Goal: Task Accomplishment & Management: Use online tool/utility

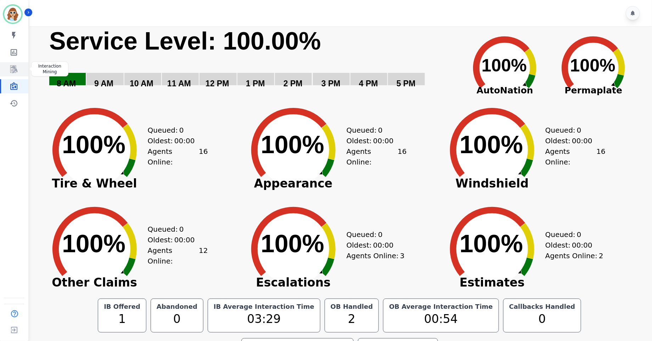
click at [9, 65] on link "Sidebar" at bounding box center [14, 69] width 27 height 14
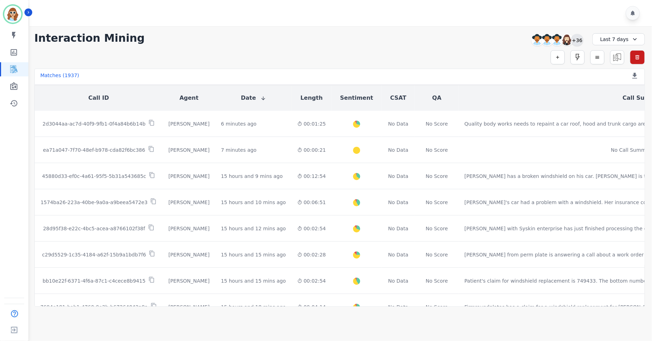
click at [575, 42] on div "+36" at bounding box center [577, 40] width 12 height 12
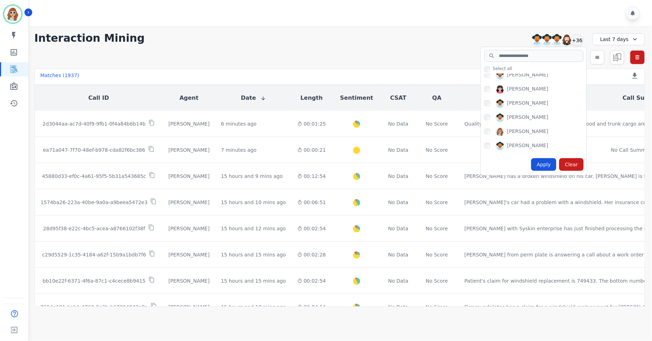
scroll to position [372, 0]
click at [541, 165] on div "Apply" at bounding box center [543, 164] width 25 height 13
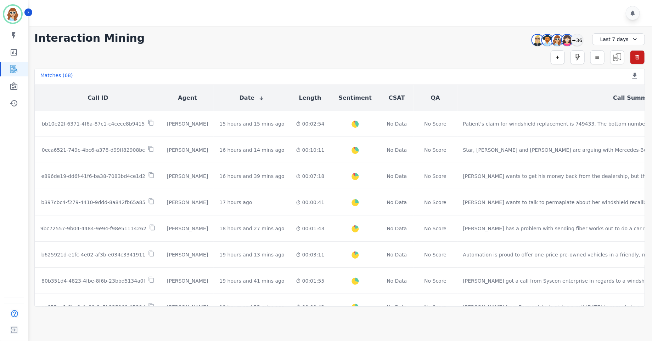
drag, startPoint x: 488, startPoint y: 42, endPoint x: 449, endPoint y: 30, distance: 41.1
click at [488, 41] on div "**********" at bounding box center [339, 38] width 610 height 13
click at [579, 40] on div "+36" at bounding box center [577, 40] width 12 height 12
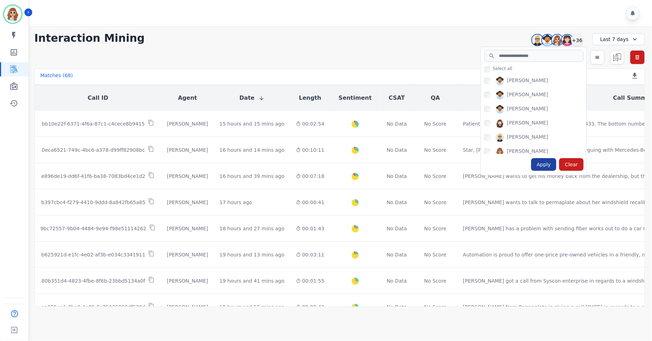
click at [553, 168] on div "Apply" at bounding box center [543, 164] width 25 height 13
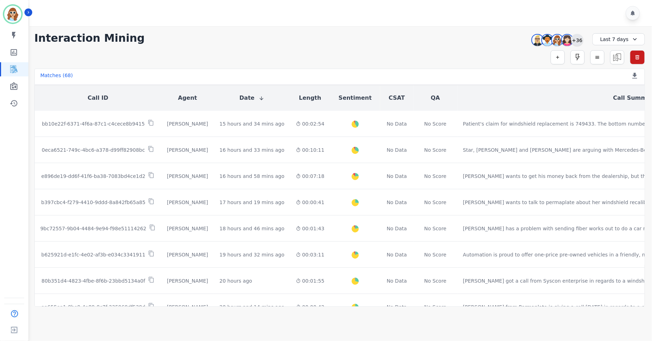
click at [577, 39] on div "+36" at bounding box center [577, 40] width 12 height 12
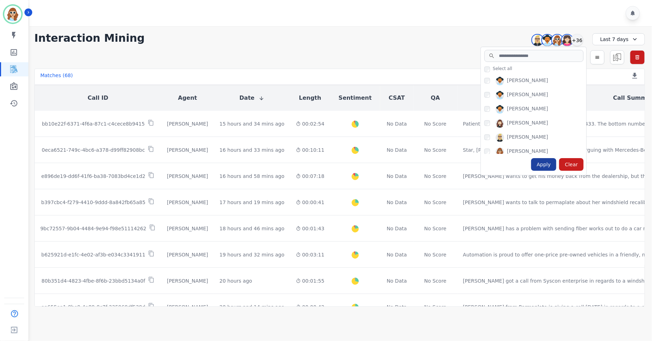
click at [545, 168] on div "Apply" at bounding box center [543, 164] width 25 height 13
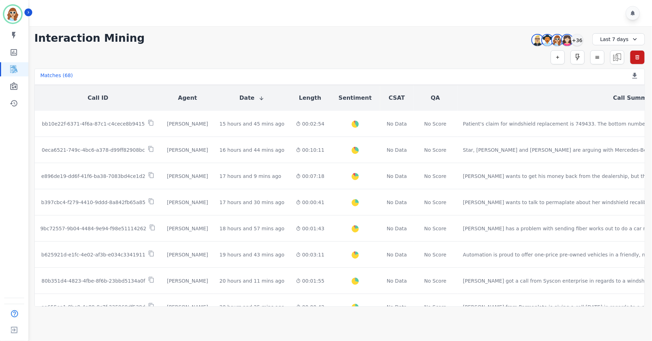
click at [505, 52] on div "Simple Search Metric Search Advanced Search Saved Rules Clear Filters" at bounding box center [339, 57] width 610 height 14
click at [580, 40] on div "+36" at bounding box center [577, 40] width 12 height 12
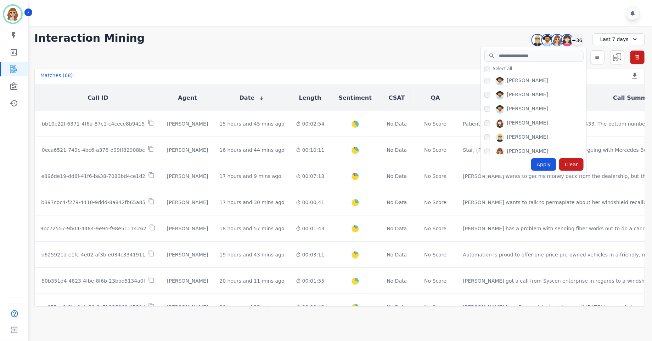
click at [320, 45] on div "Interaction Mining [PERSON_NAME] [PERSON_NAME] [PERSON_NAME] [PERSON_NAME] +36 …" at bounding box center [339, 166] width 624 height 281
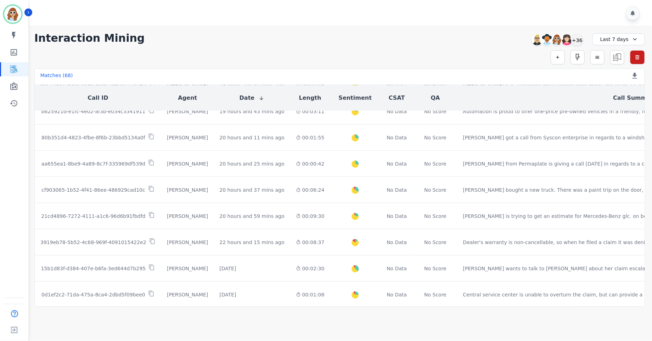
scroll to position [159, 0]
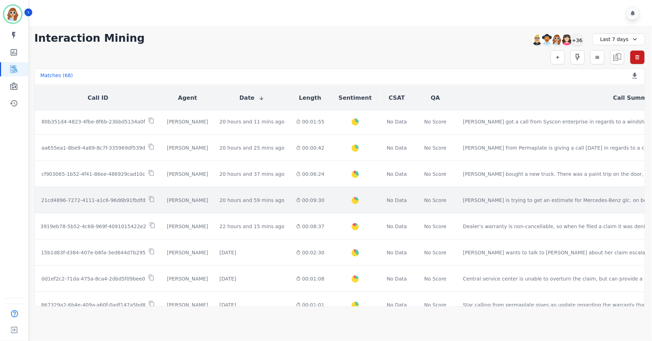
click at [103, 202] on p "21cd4896-7272-4111-a1c6-96d6b91fbdfd" at bounding box center [93, 200] width 104 height 7
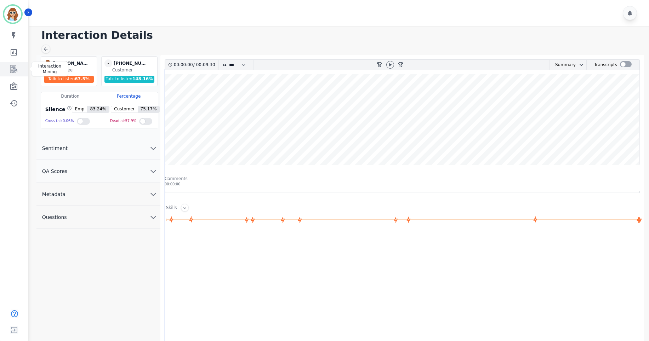
click at [15, 70] on icon "Sidebar" at bounding box center [13, 70] width 7 height 8
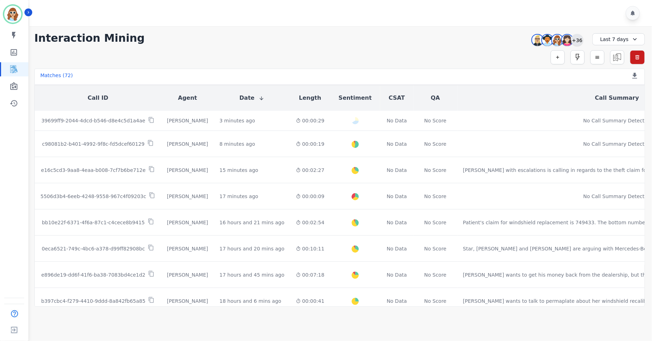
click at [582, 39] on div "+36" at bounding box center [577, 40] width 12 height 12
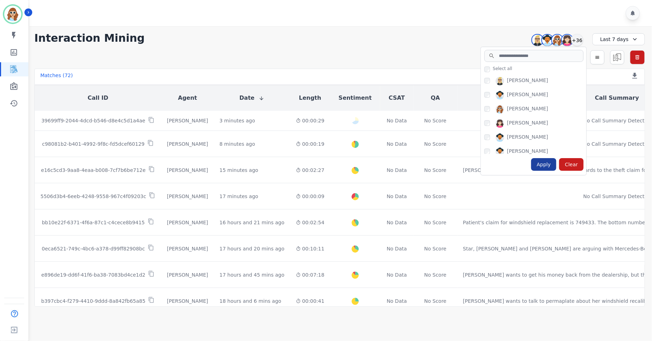
click at [545, 167] on div "Apply" at bounding box center [543, 164] width 25 height 13
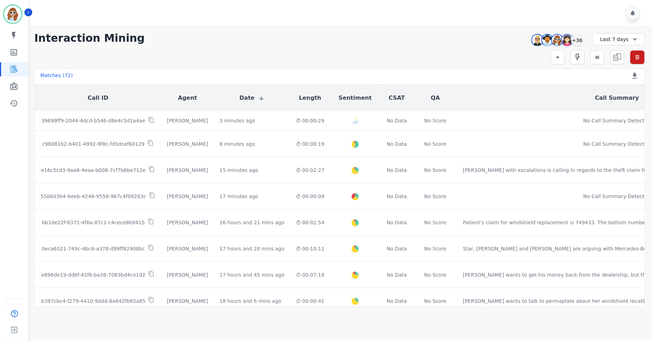
click at [490, 39] on div "**********" at bounding box center [339, 38] width 610 height 13
click at [579, 43] on div "+36" at bounding box center [577, 40] width 12 height 12
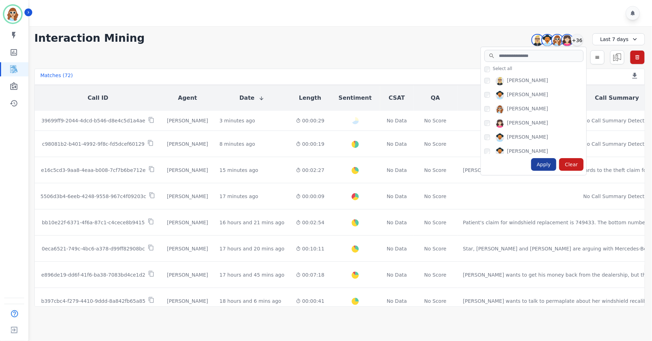
click at [542, 164] on div "Apply" at bounding box center [543, 164] width 25 height 13
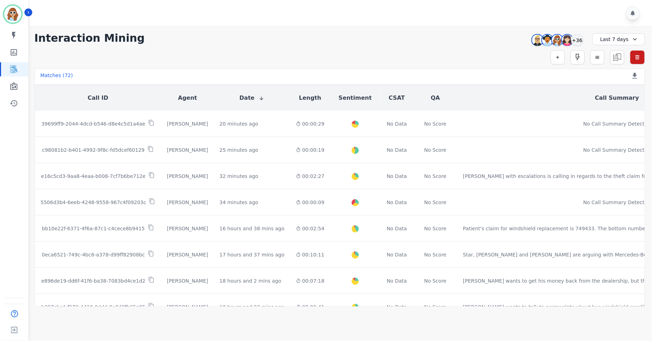
click at [491, 46] on div "**********" at bounding box center [339, 166] width 624 height 281
click at [582, 43] on div "+36" at bounding box center [577, 40] width 12 height 12
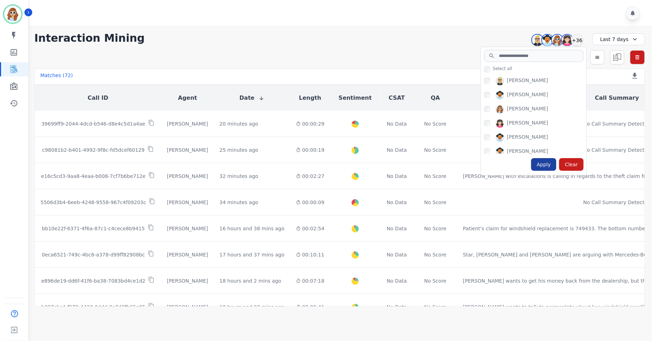
click at [550, 168] on div "Apply" at bounding box center [543, 164] width 25 height 13
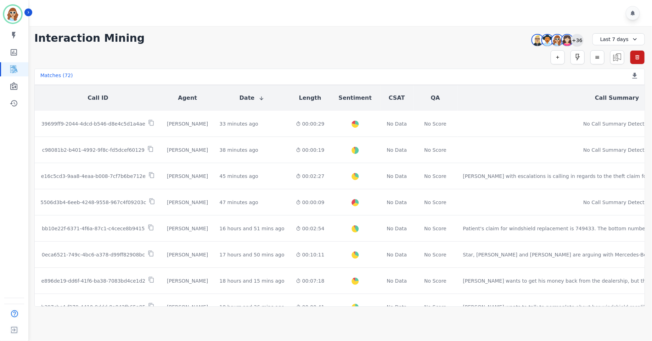
click at [580, 38] on div "+36" at bounding box center [577, 40] width 12 height 12
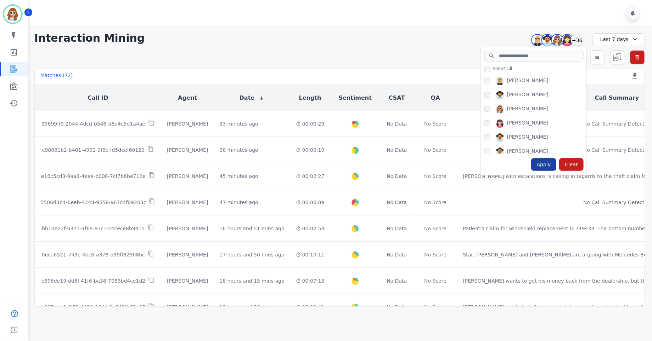
click at [545, 165] on div "Apply" at bounding box center [543, 164] width 25 height 13
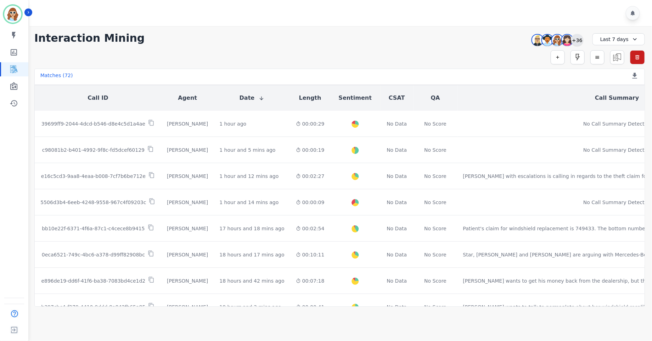
click at [577, 39] on div "+36" at bounding box center [577, 40] width 12 height 12
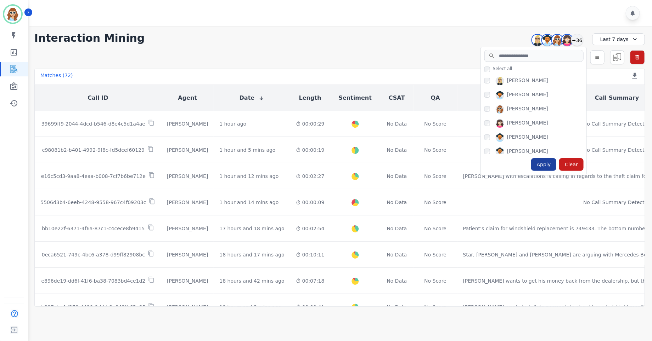
click at [544, 169] on div "Apply" at bounding box center [543, 164] width 25 height 13
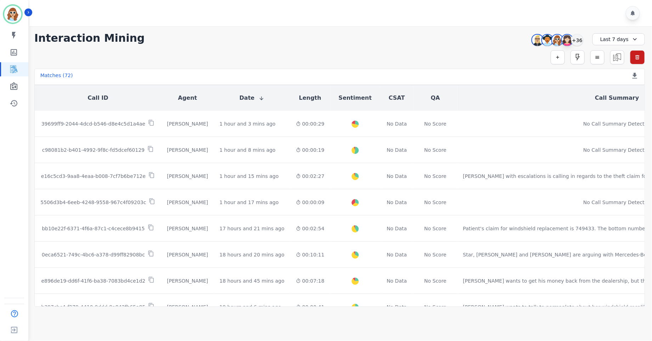
drag, startPoint x: 577, startPoint y: 41, endPoint x: 571, endPoint y: 44, distance: 7.1
click at [577, 41] on div "+36" at bounding box center [577, 40] width 12 height 12
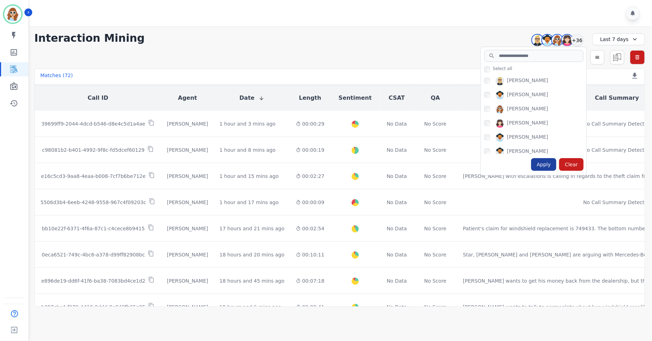
click at [545, 161] on div "Apply" at bounding box center [543, 164] width 25 height 13
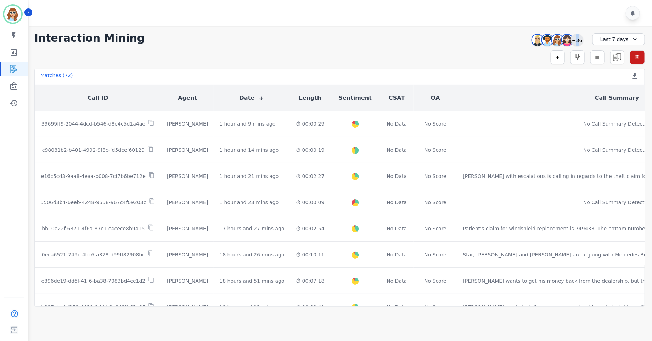
click at [578, 38] on div "+36" at bounding box center [577, 40] width 12 height 12
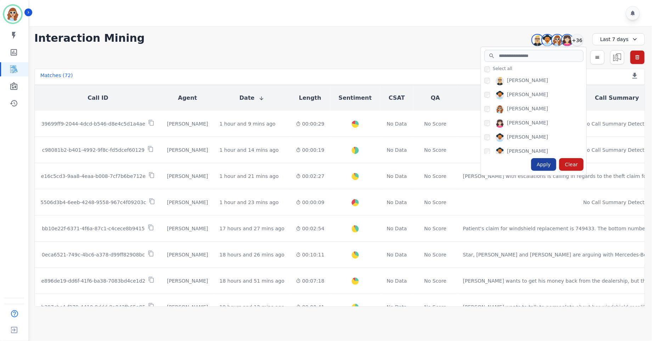
click at [549, 166] on div "Apply" at bounding box center [543, 164] width 25 height 13
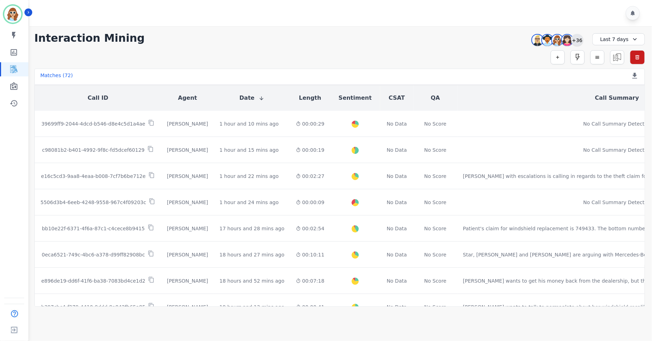
click at [574, 45] on div "+36" at bounding box center [577, 40] width 12 height 12
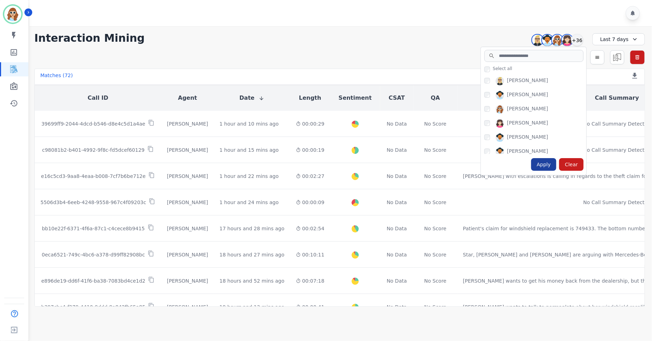
click at [549, 165] on div "Apply" at bounding box center [543, 164] width 25 height 13
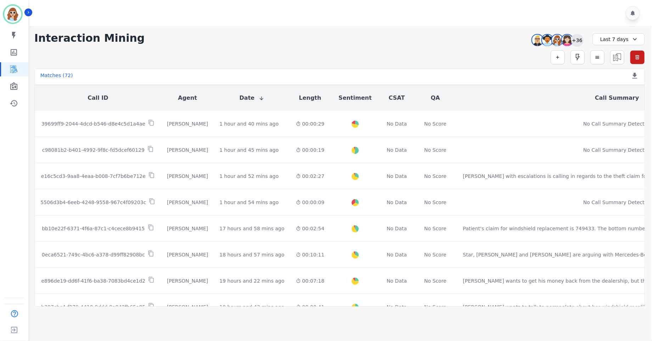
click at [576, 43] on div "+36" at bounding box center [577, 40] width 12 height 12
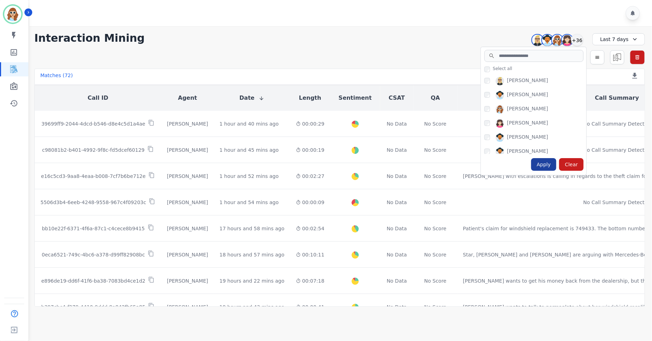
click at [549, 165] on div "Apply" at bounding box center [543, 164] width 25 height 13
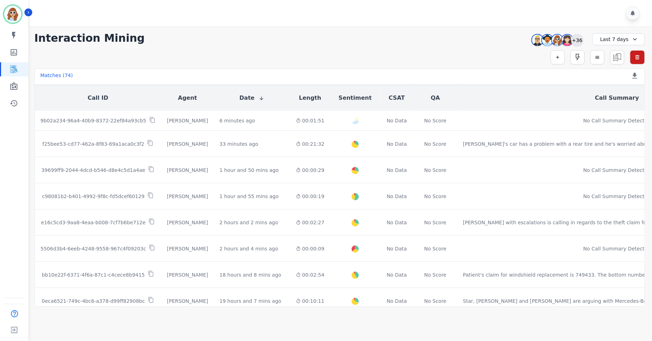
click at [578, 40] on div "+36" at bounding box center [577, 40] width 12 height 12
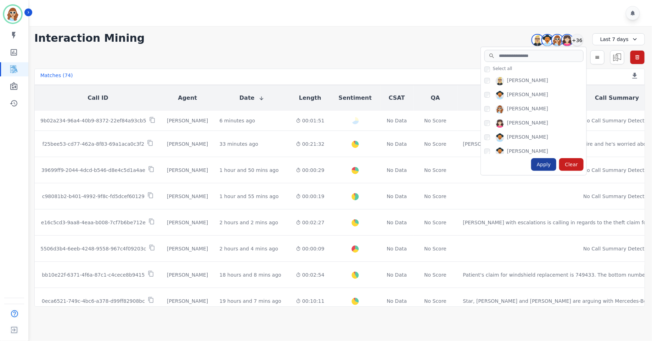
click at [551, 161] on div "Apply" at bounding box center [543, 164] width 25 height 13
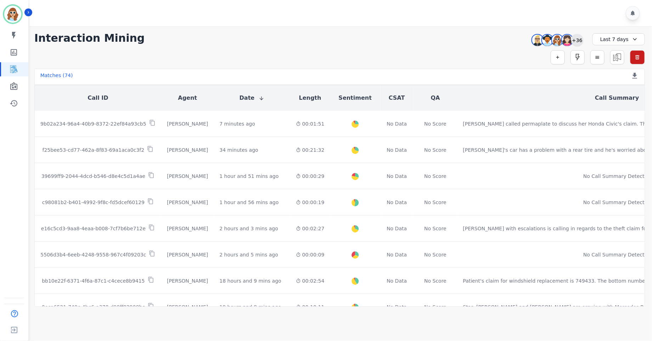
click at [577, 38] on div "+36" at bounding box center [577, 40] width 12 height 12
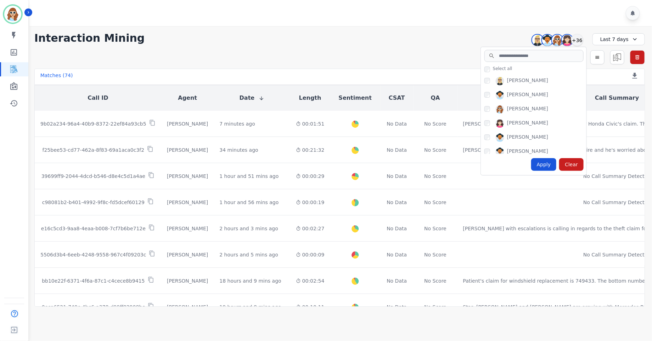
click at [554, 171] on div "Apply" at bounding box center [543, 164] width 25 height 13
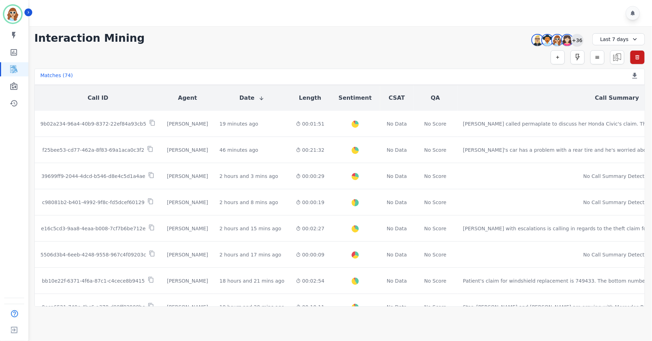
click at [577, 39] on div "+36" at bounding box center [577, 40] width 12 height 12
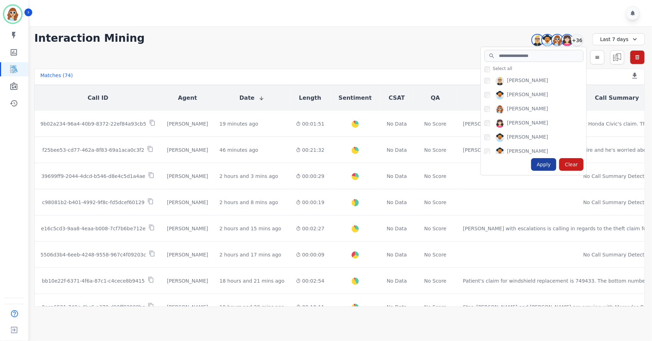
click at [542, 164] on div "Apply" at bounding box center [543, 164] width 25 height 13
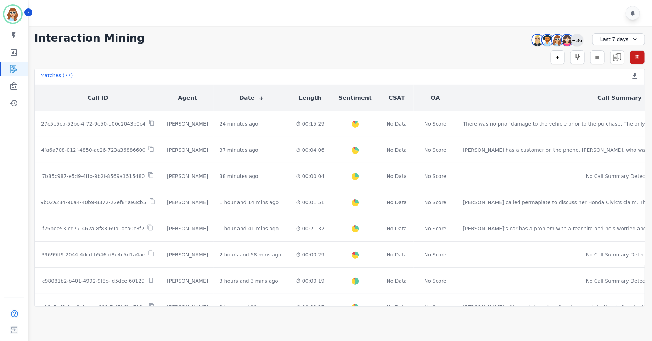
click at [579, 41] on div "+36" at bounding box center [577, 40] width 12 height 12
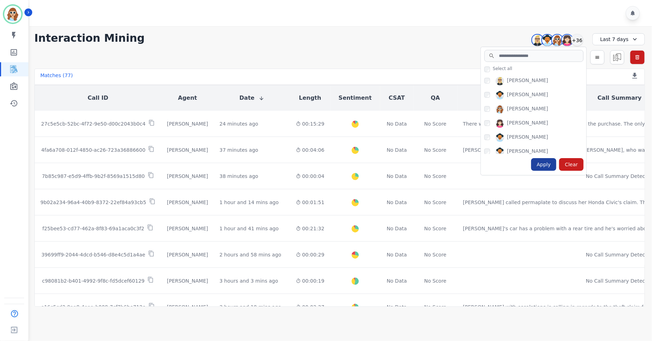
click at [541, 167] on div "Apply" at bounding box center [543, 164] width 25 height 13
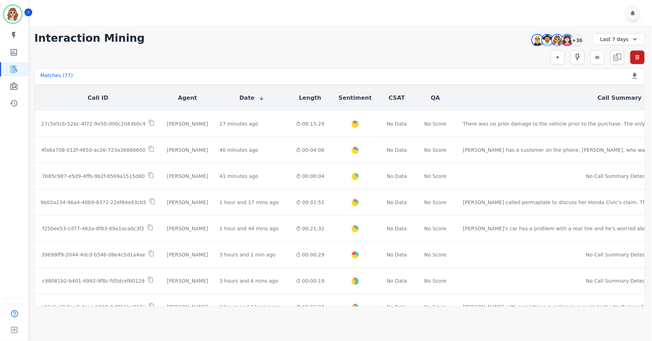
click at [437, 27] on div "**********" at bounding box center [339, 166] width 624 height 281
